Goal: Information Seeking & Learning: Learn about a topic

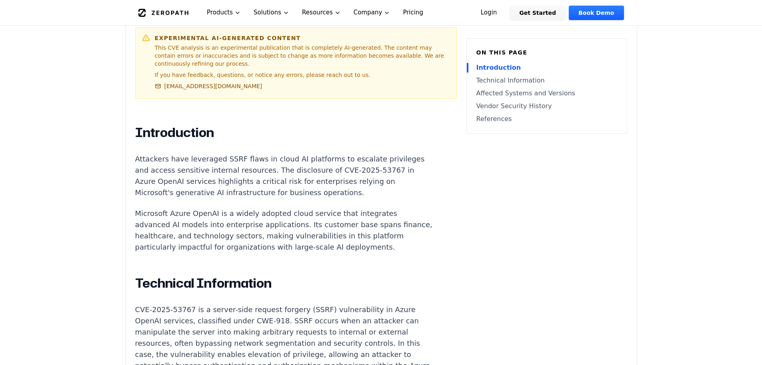
scroll to position [440, 0]
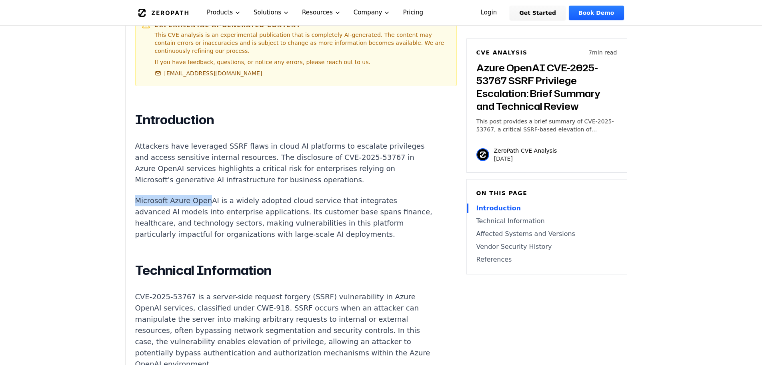
drag, startPoint x: 132, startPoint y: 193, endPoint x: 206, endPoint y: 191, distance: 73.7
click at [206, 191] on div "Experimental AI-Generated Content This CVE analysis is an experimental publicat…" at bounding box center [382, 327] width 512 height 1057
drag, startPoint x: 209, startPoint y: 196, endPoint x: 400, endPoint y: 77, distance: 225.4
click at [213, 195] on p "Microsoft Azure OpenAI is a widely adopted cloud service that integrates advanc…" at bounding box center [284, 217] width 298 height 45
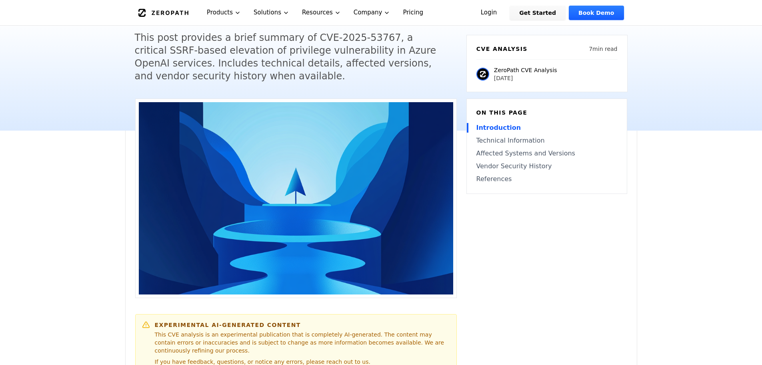
scroll to position [0, 0]
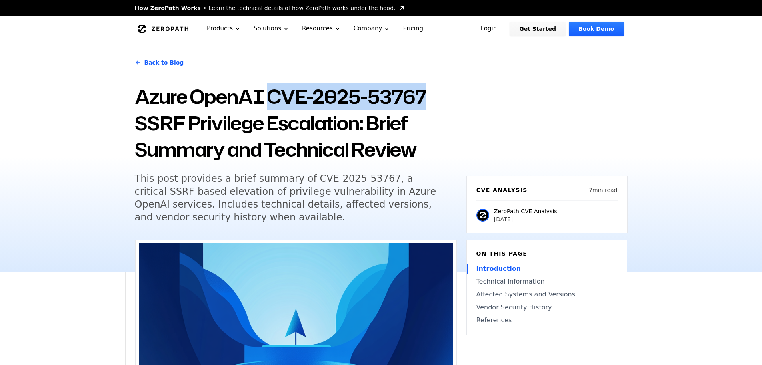
drag, startPoint x: 275, startPoint y: 98, endPoint x: 429, endPoint y: 95, distance: 154.5
click at [429, 95] on h1 "Azure OpenAI CVE-2025-53767 SSRF Privilege Escalation: Brief Summary and Techni…" at bounding box center [296, 122] width 322 height 79
copy h1 "CVE-2025-53767"
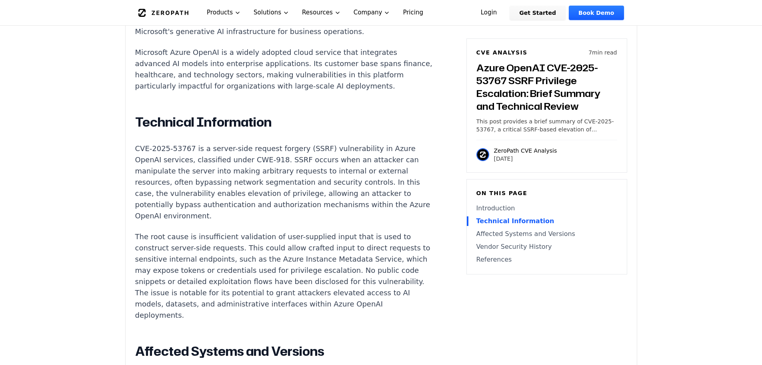
scroll to position [600, 0]
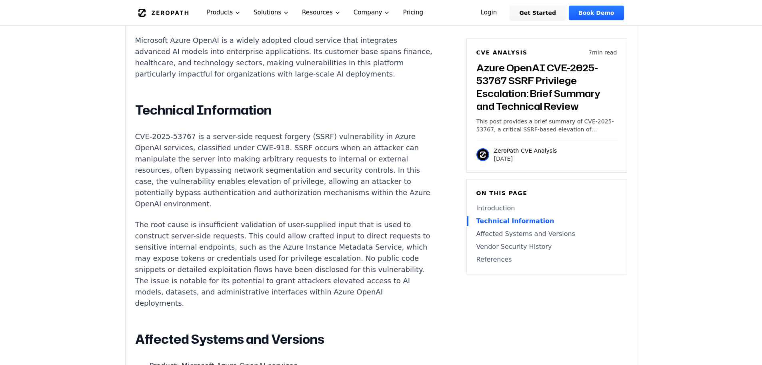
click at [196, 158] on p "CVE-2025-53767 is a server-side request forgery (SSRF) vulnerability in Azure O…" at bounding box center [284, 170] width 298 height 78
drag, startPoint x: 361, startPoint y: 139, endPoint x: 186, endPoint y: 152, distance: 175.4
click at [186, 152] on p "CVE-2025-53767 is a server-side request forgery (SSRF) vulnerability in Azure O…" at bounding box center [284, 170] width 298 height 78
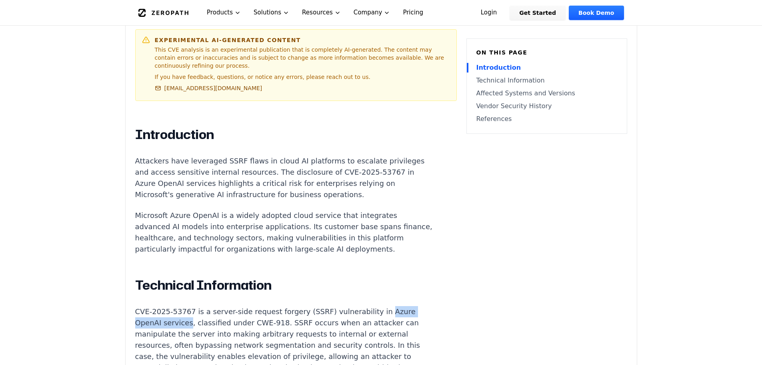
scroll to position [400, 0]
